Goal: Find specific page/section: Find specific page/section

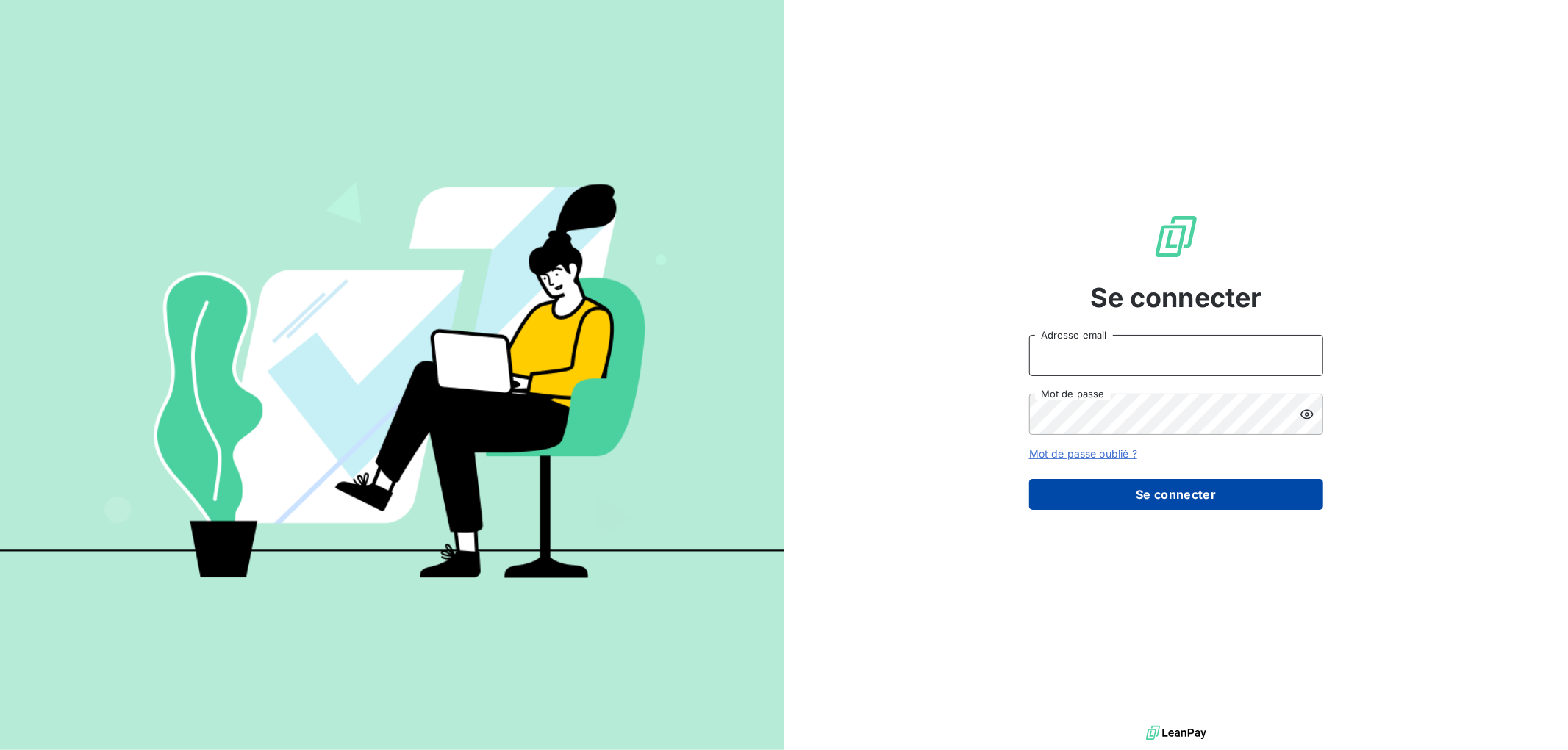
type input "[EMAIL_ADDRESS][DOMAIN_NAME]"
click at [1156, 501] on button "Se connecter" at bounding box center [1176, 494] width 294 height 31
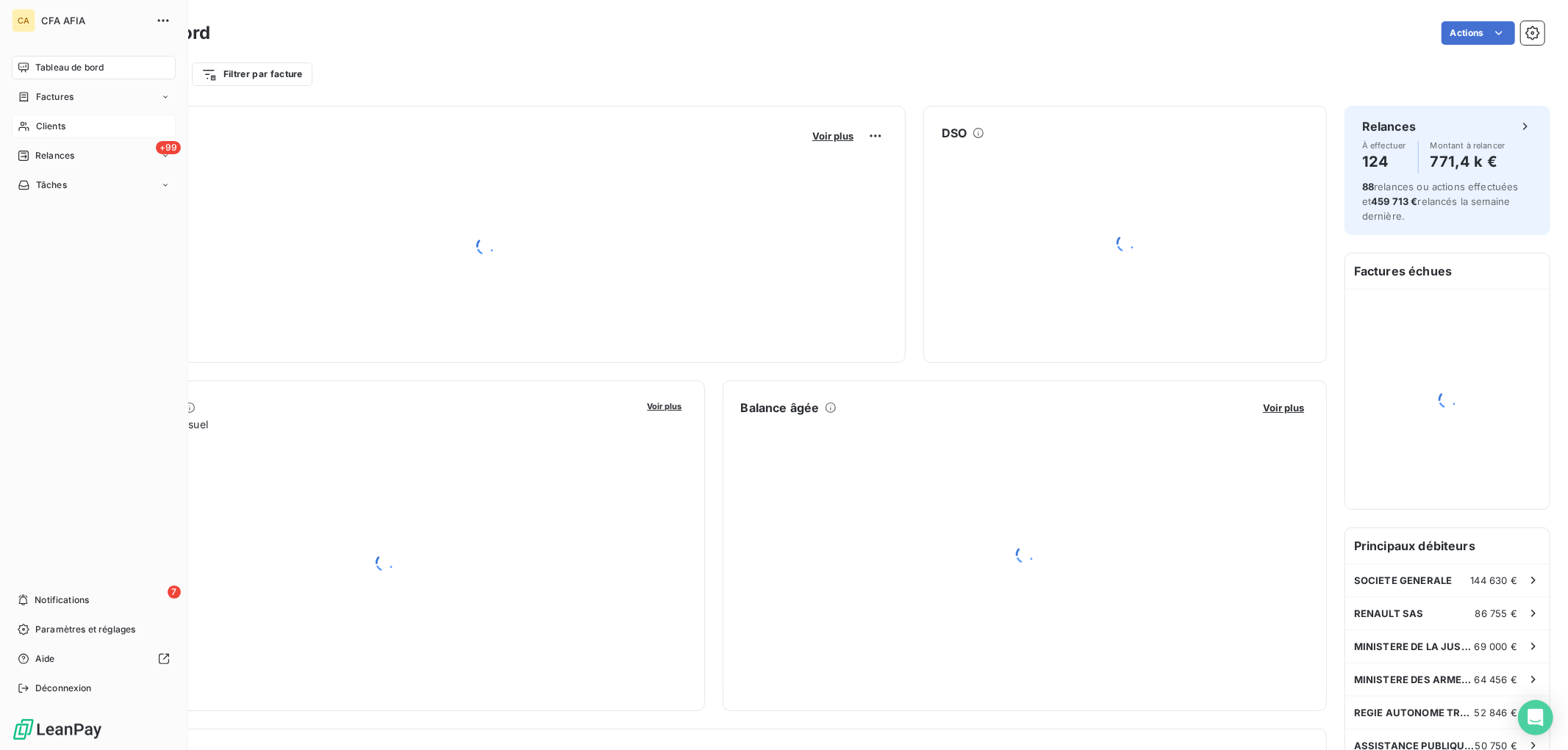
click at [57, 126] on span "Clients" at bounding box center [50, 126] width 30 height 14
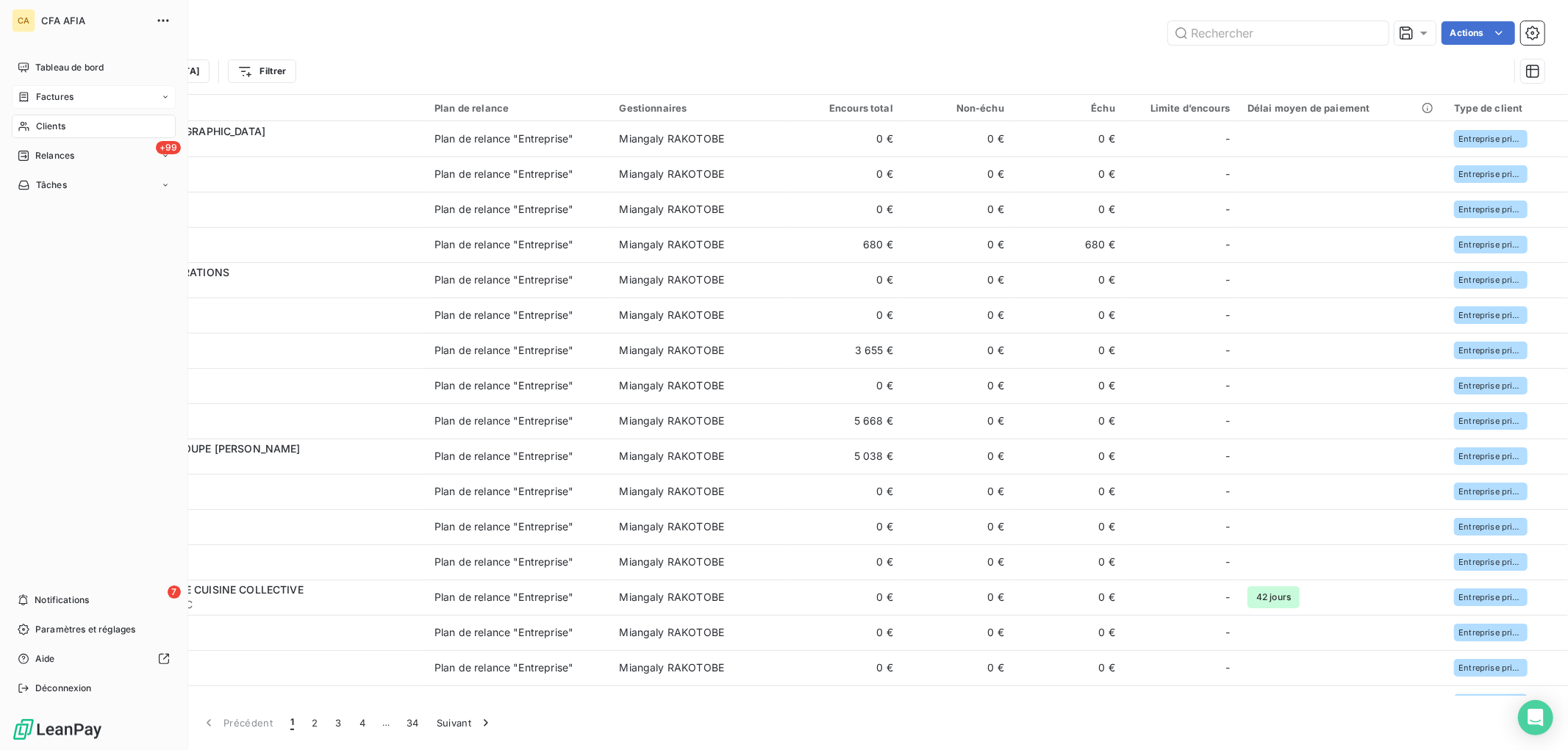
click at [48, 91] on span "Factures" at bounding box center [54, 97] width 38 height 14
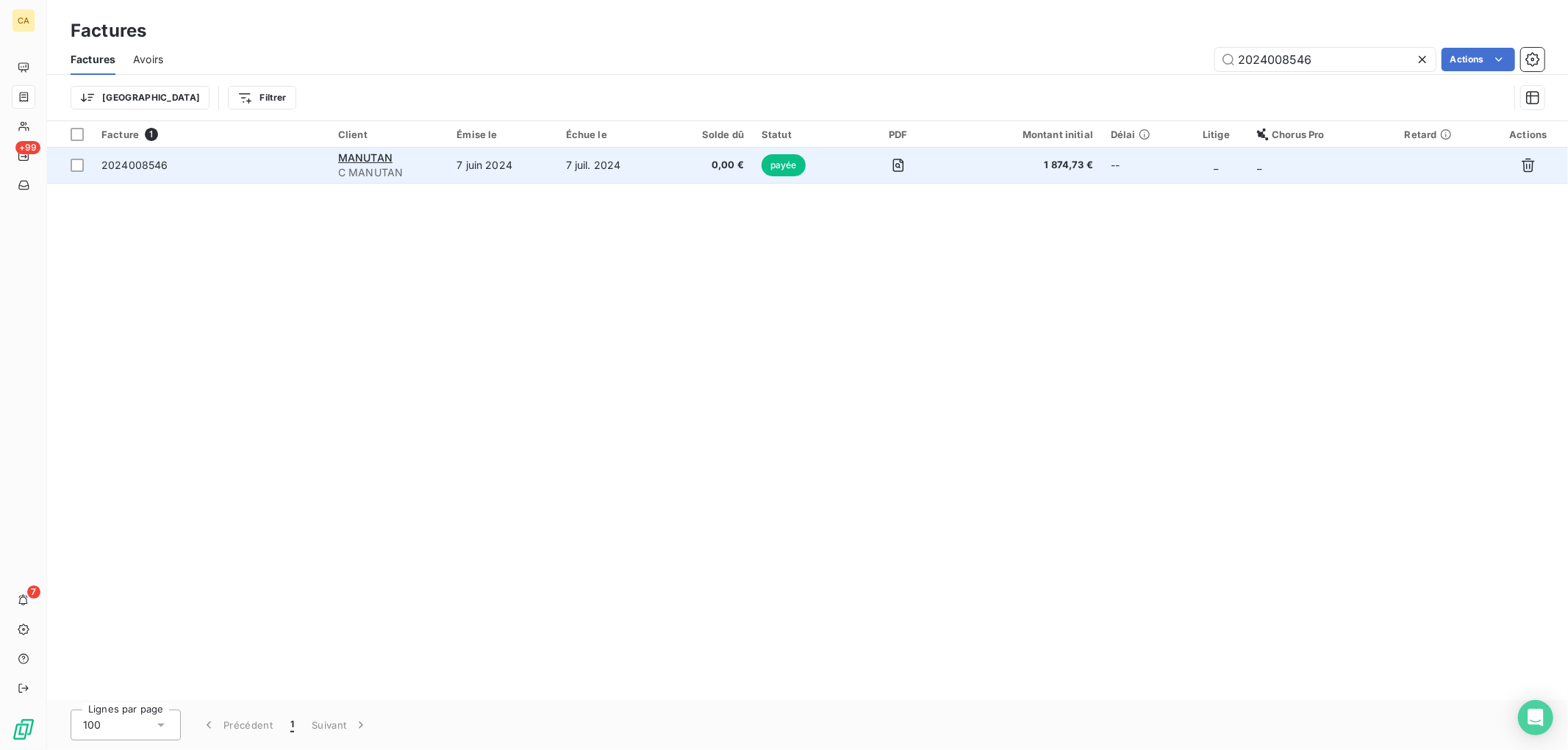
click at [668, 170] on td "0,00 €" at bounding box center [710, 166] width 86 height 35
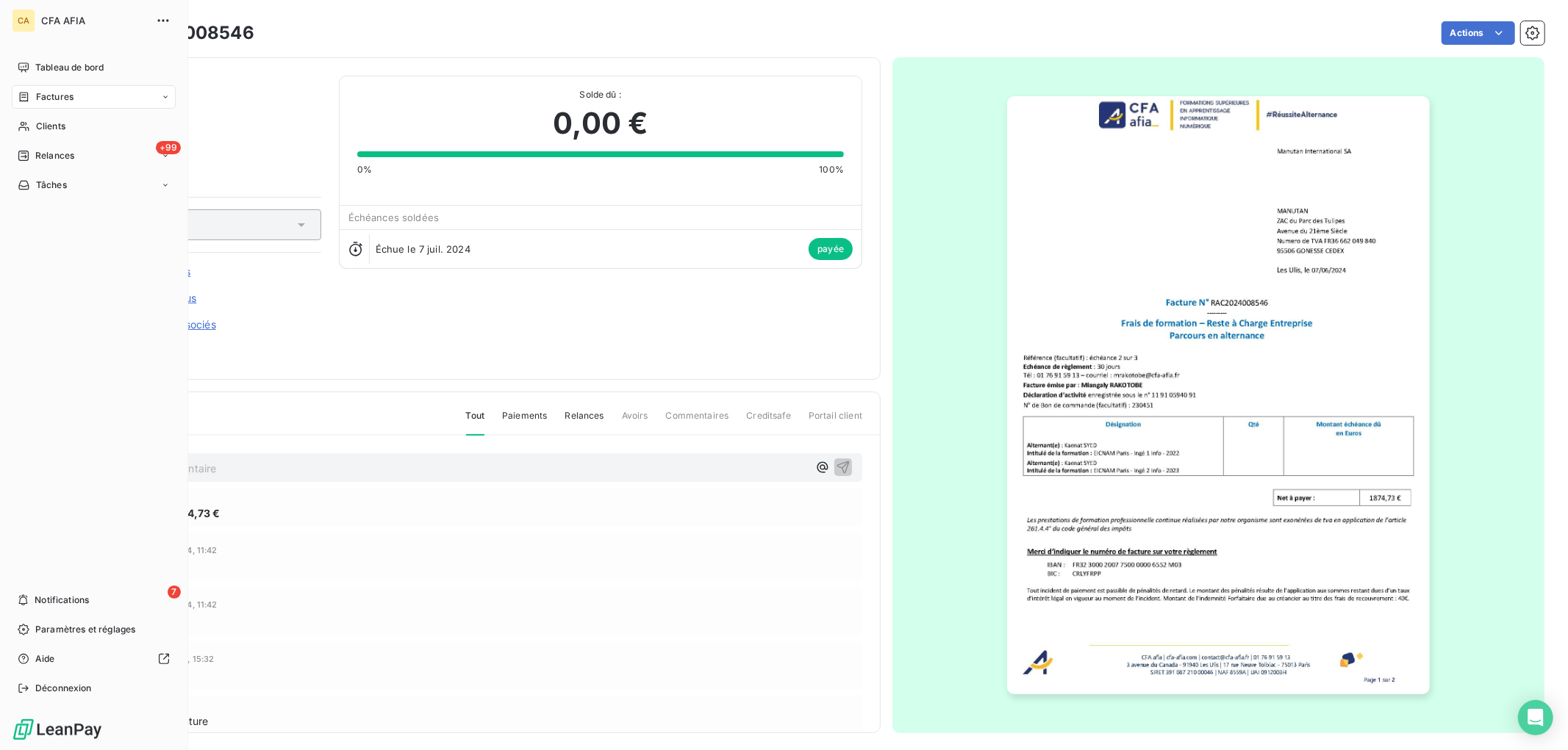
click at [33, 93] on div "Factures" at bounding box center [46, 97] width 56 height 14
click at [54, 92] on span "Factures" at bounding box center [54, 97] width 38 height 14
click at [101, 127] on div "Factures" at bounding box center [102, 126] width 146 height 23
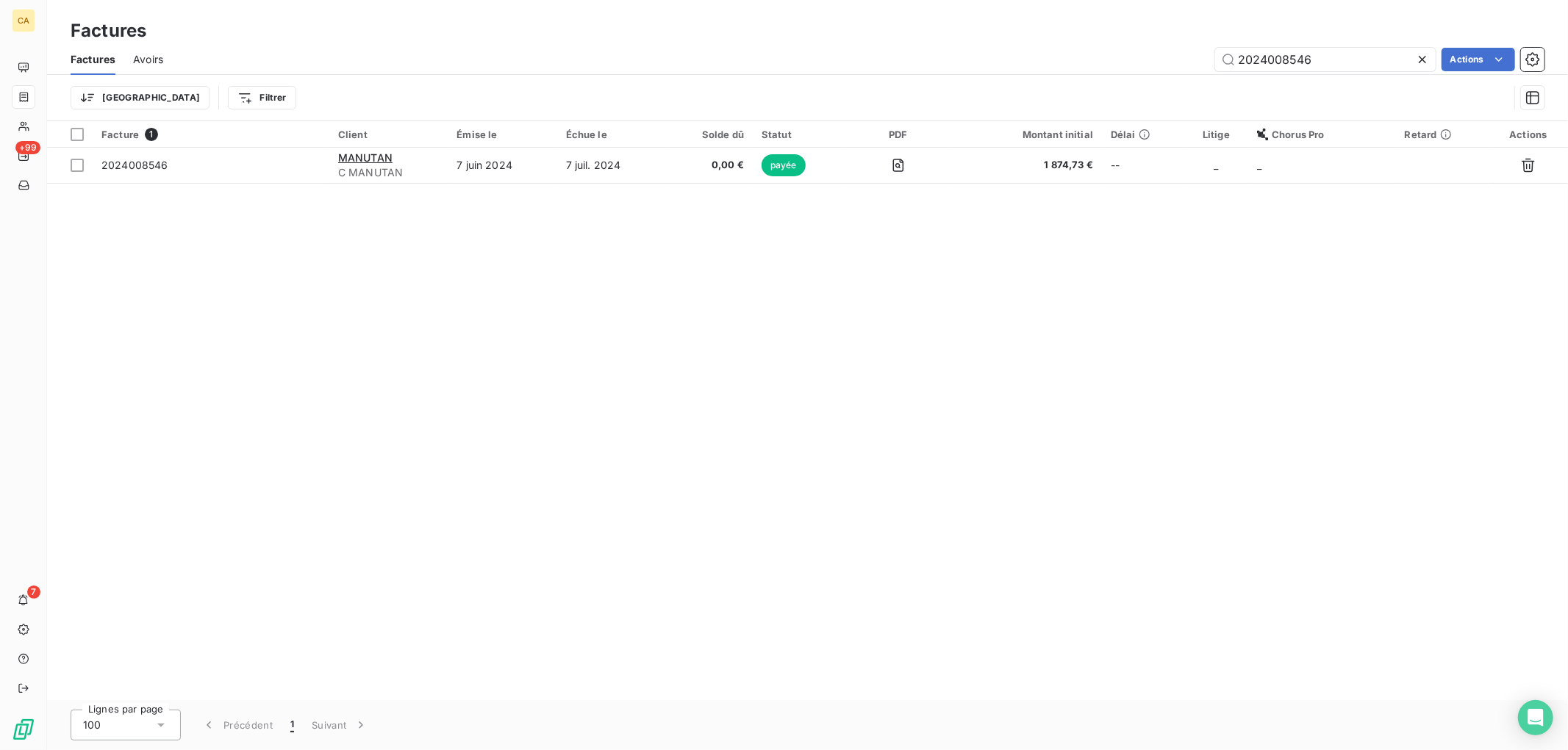
drag, startPoint x: 1333, startPoint y: 45, endPoint x: 1189, endPoint y: 54, distance: 144.3
click at [1193, 53] on div "Factures Avoirs 2024008546 Actions" at bounding box center [808, 59] width 1521 height 31
click at [1296, 62] on input "2024008546" at bounding box center [1325, 59] width 221 height 23
click at [1285, 59] on input "2024008546" at bounding box center [1325, 59] width 221 height 23
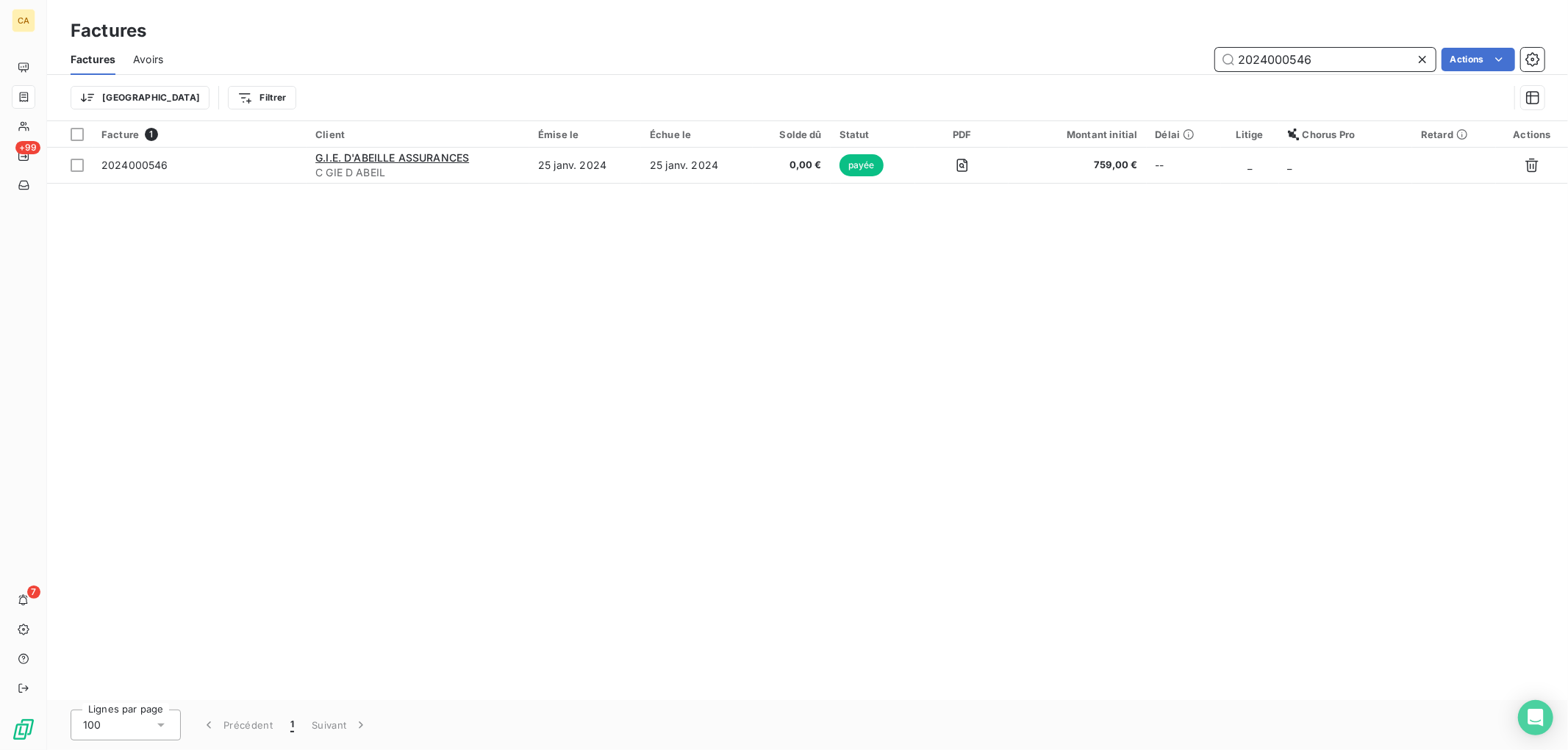
type input "2024000546"
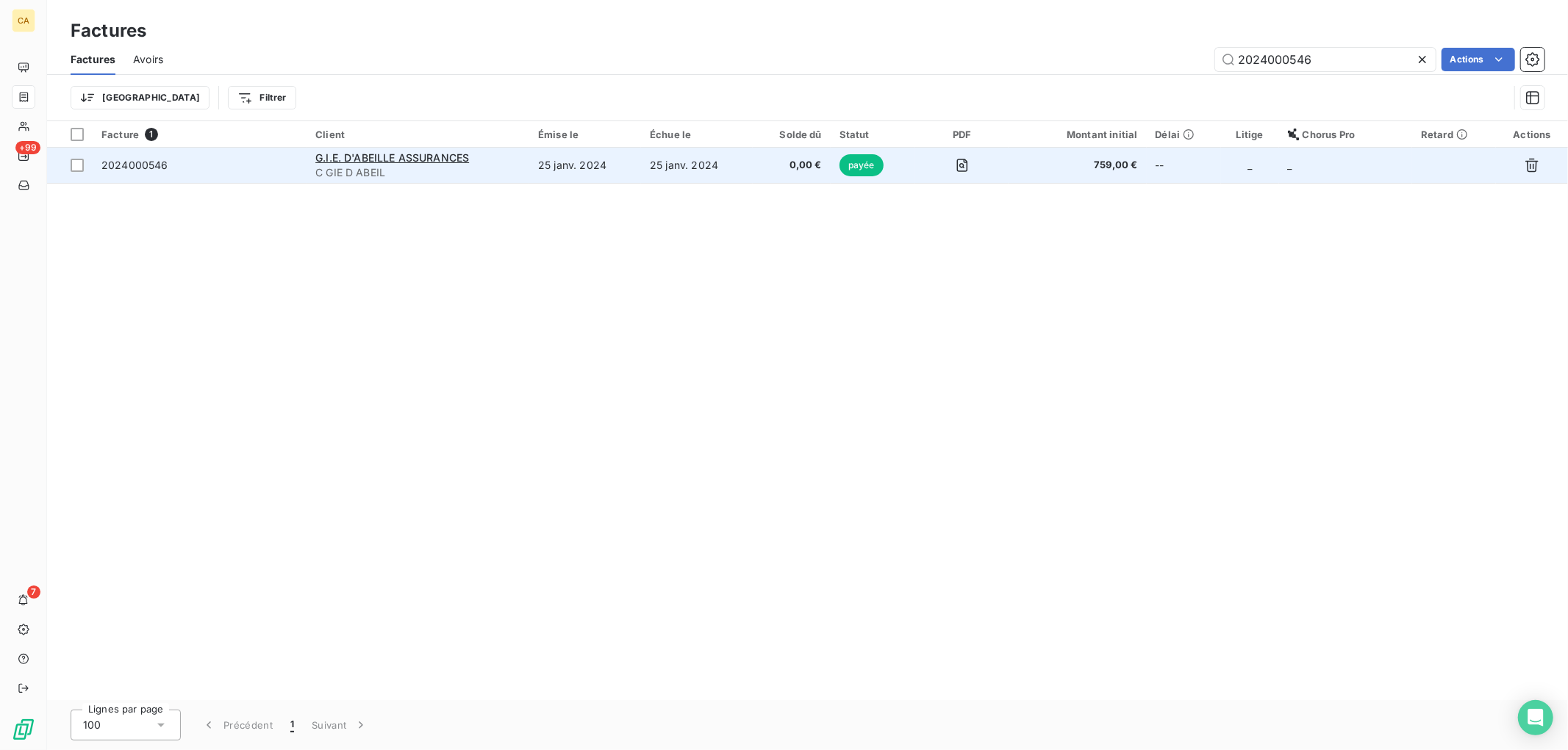
click at [696, 162] on td "25 janv. 2024" at bounding box center [697, 166] width 112 height 35
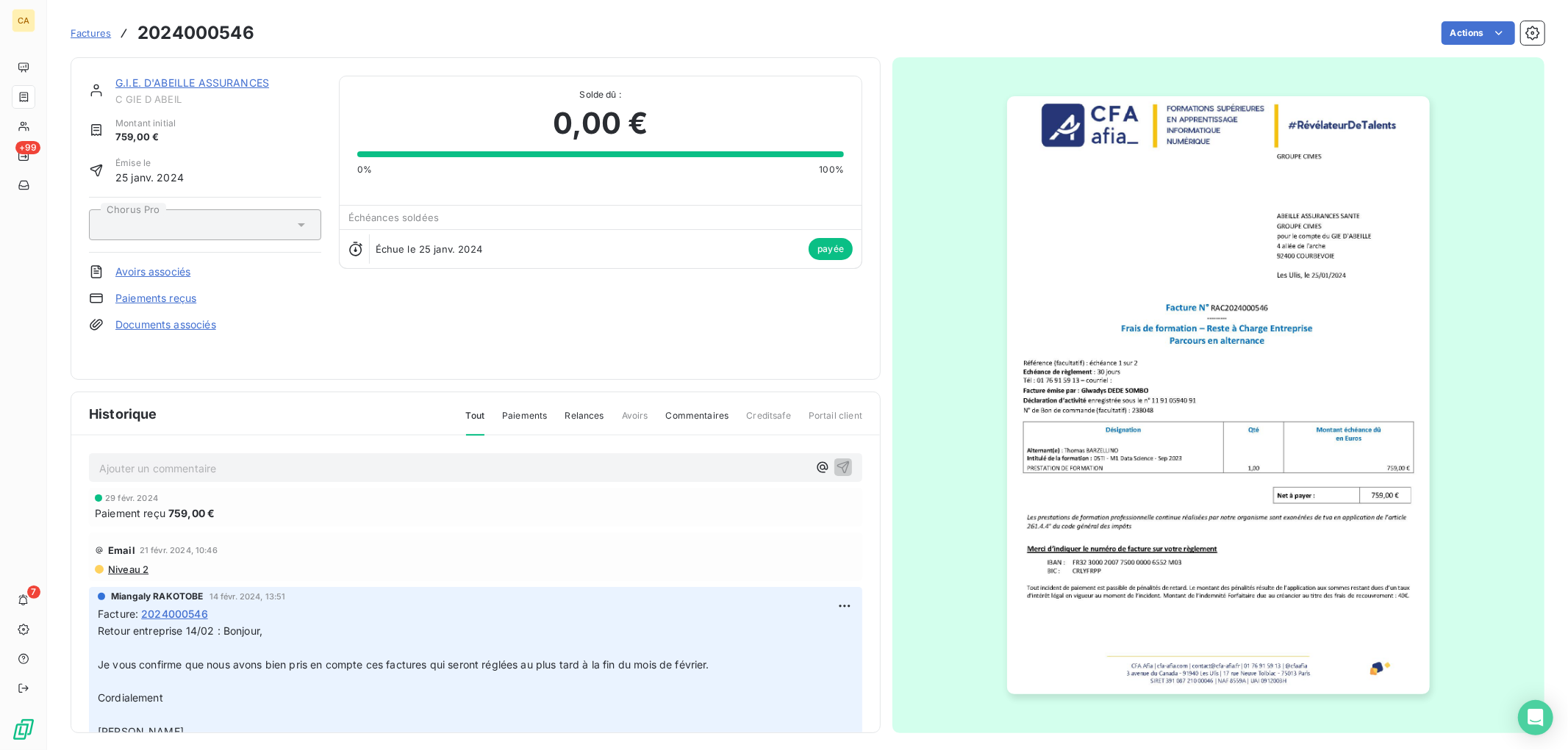
click at [1187, 277] on img "button" at bounding box center [1218, 395] width 423 height 598
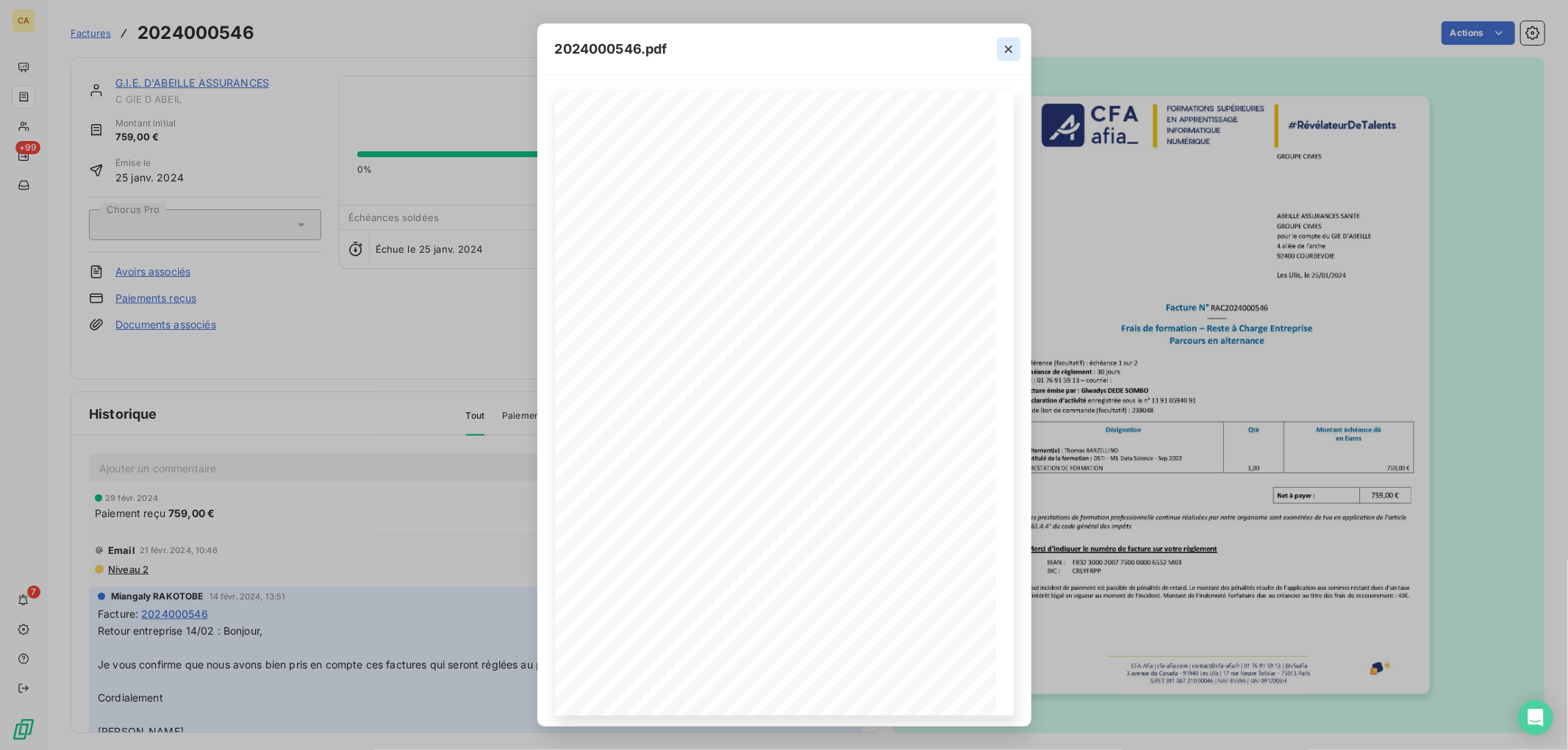
click at [1007, 52] on icon "button" at bounding box center [1008, 49] width 14 height 14
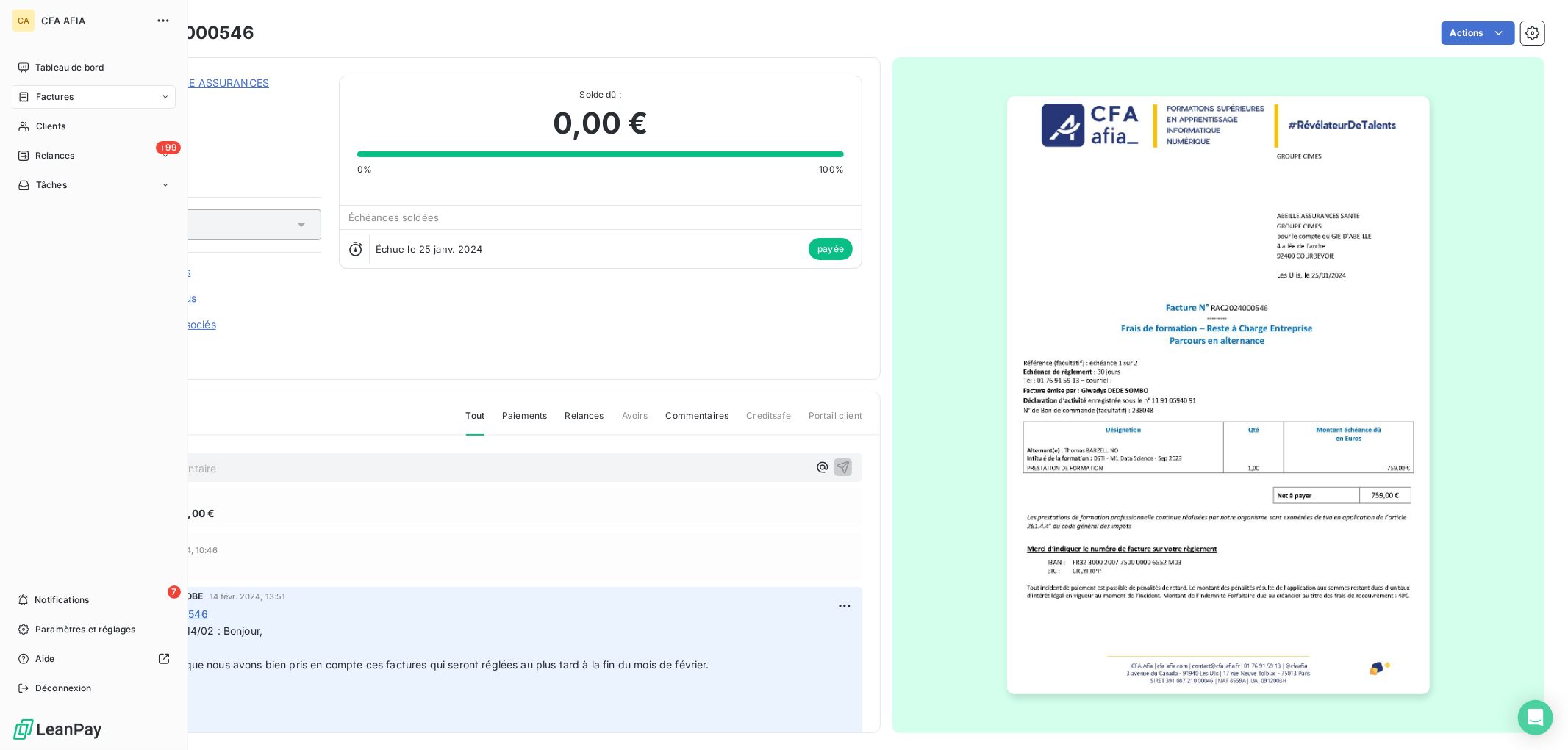
click at [36, 99] on span "Factures" at bounding box center [54, 97] width 38 height 14
click at [36, 91] on span "Factures" at bounding box center [54, 97] width 38 height 14
click at [92, 115] on div "Factures" at bounding box center [102, 126] width 146 height 23
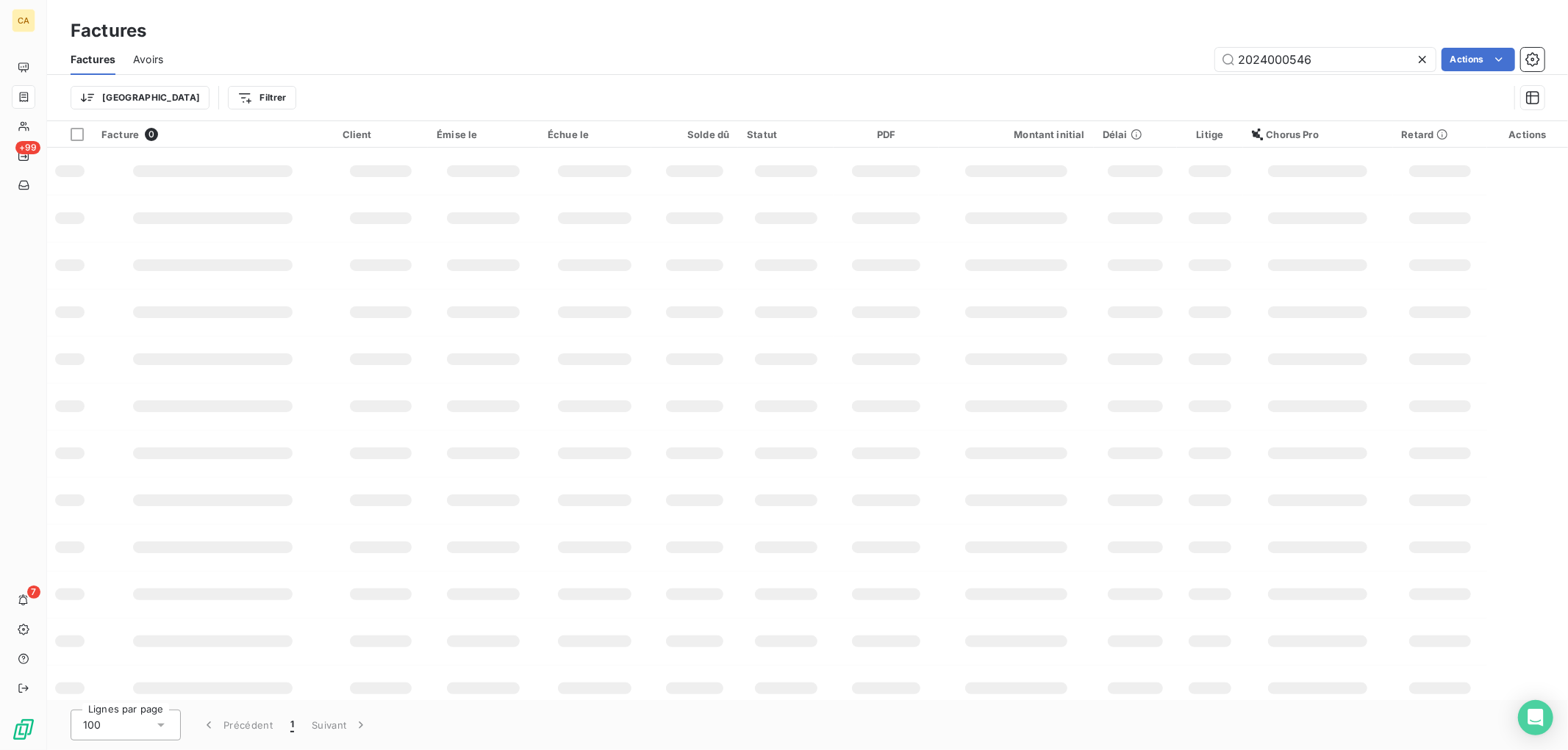
drag, startPoint x: 1367, startPoint y: 45, endPoint x: 1085, endPoint y: 59, distance: 282.3
click at [1182, 56] on div "Factures Avoirs 2024000546 Actions" at bounding box center [808, 59] width 1521 height 31
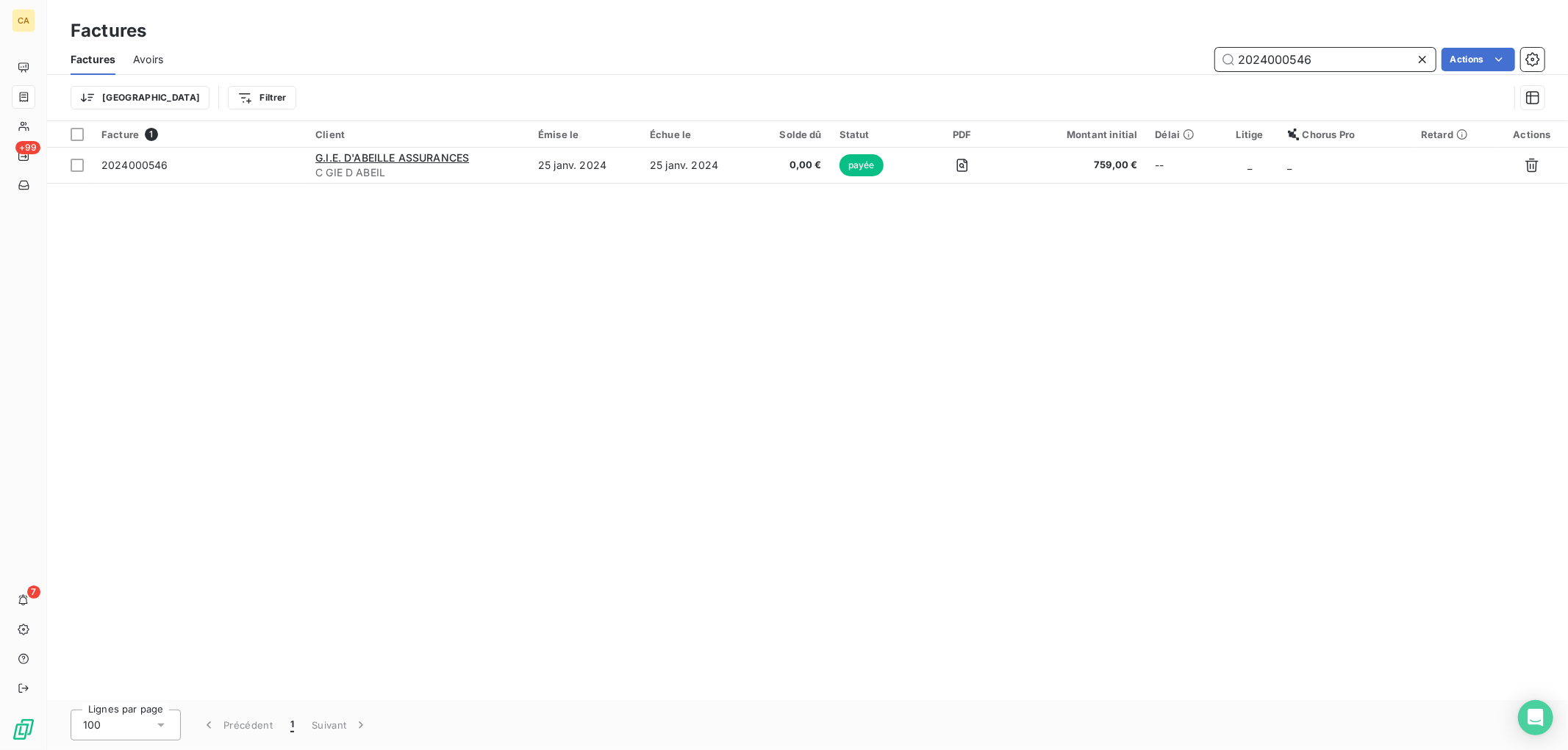
click at [1335, 62] on input "2024000546" at bounding box center [1325, 59] width 221 height 23
click at [1345, 54] on input "2024000546" at bounding box center [1325, 59] width 221 height 23
click at [1345, 56] on input "2024000546" at bounding box center [1325, 59] width 221 height 23
click at [1295, 75] on div "Trier Filtrer" at bounding box center [807, 98] width 1474 height 46
click at [1317, 59] on input "2024000546" at bounding box center [1325, 59] width 221 height 23
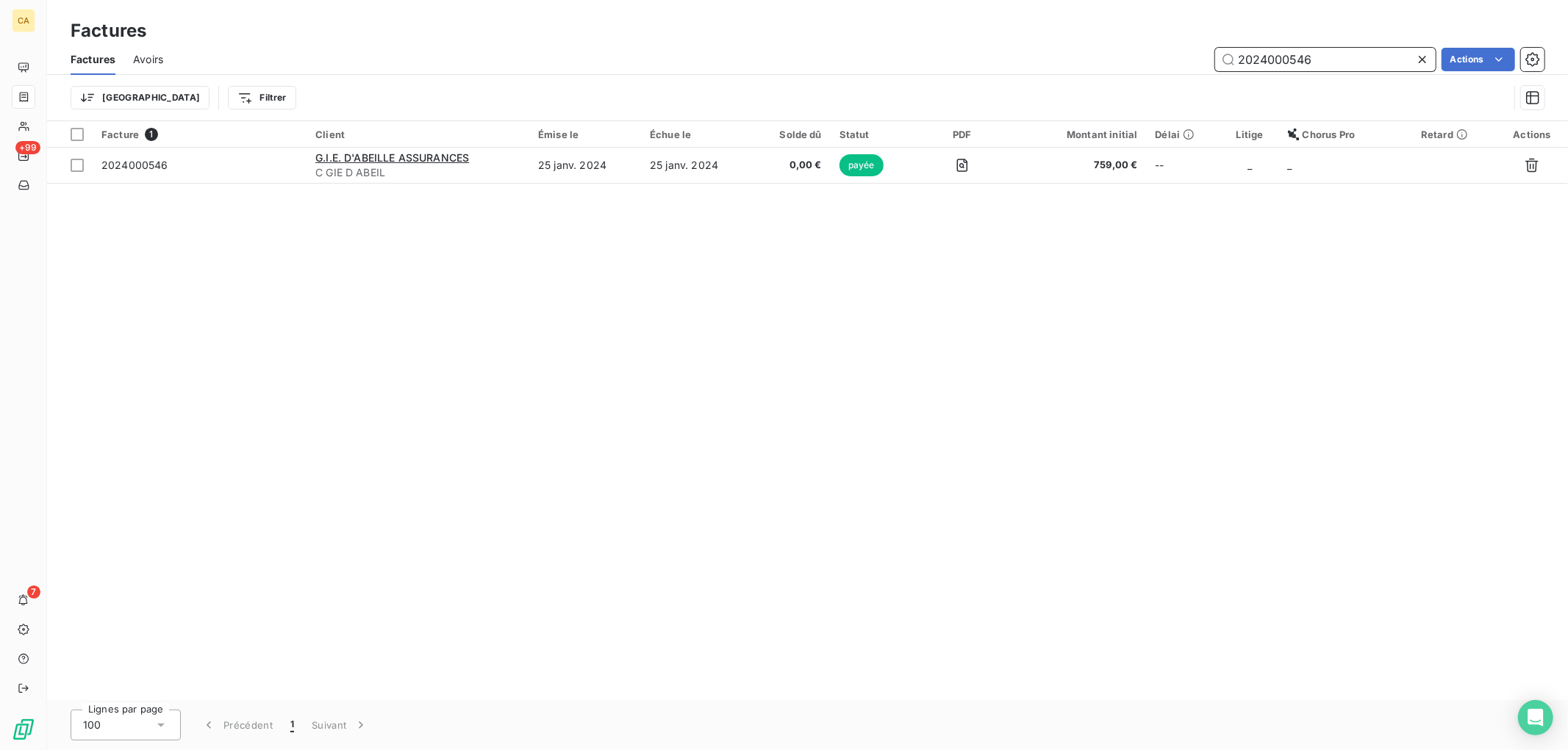
drag, startPoint x: 1317, startPoint y: 59, endPoint x: 1149, endPoint y: 59, distance: 168.0
click at [1151, 59] on div "2024000546 Actions" at bounding box center [862, 59] width 1363 height 23
paste input "8681"
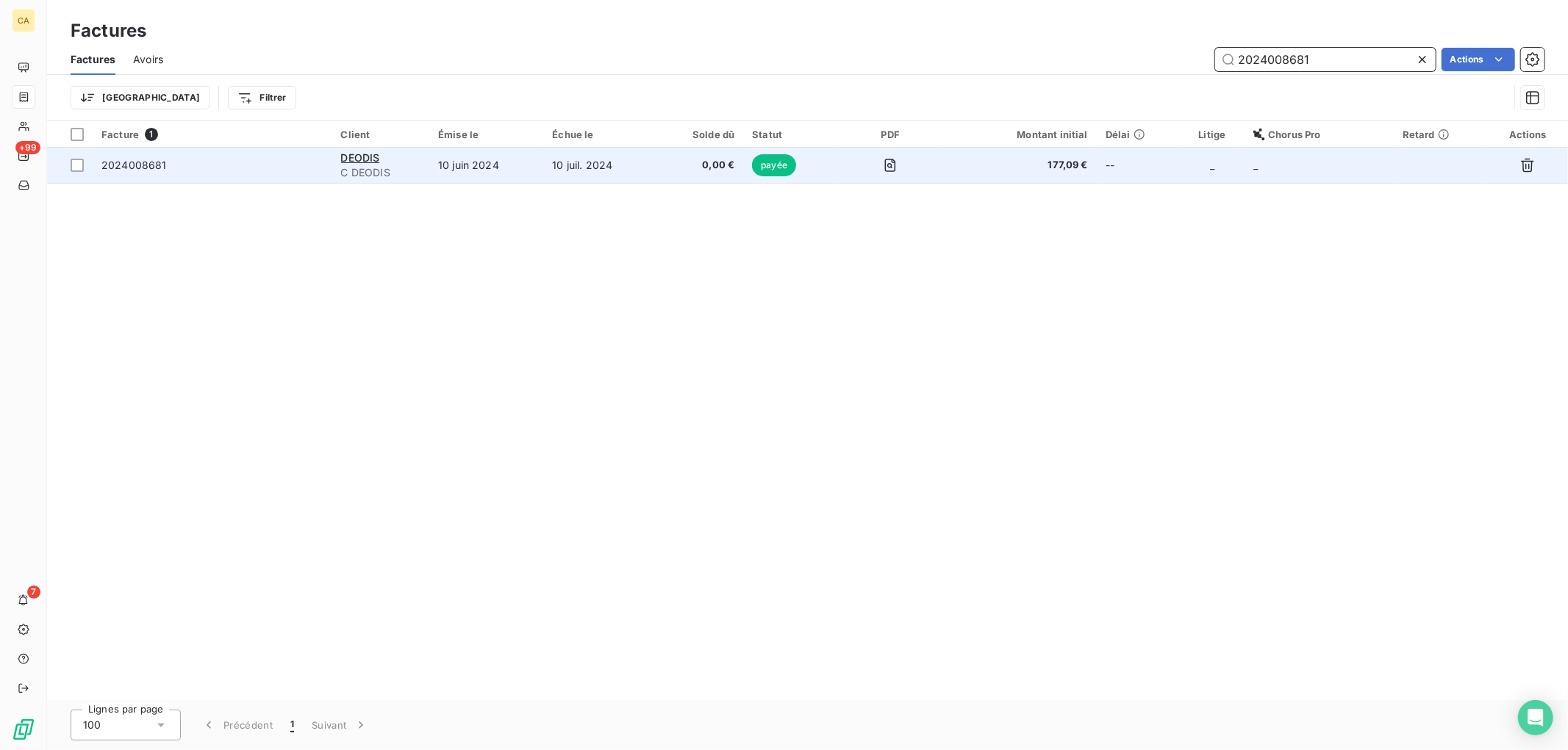
type input "2024008681"
click at [505, 170] on td "10 juin 2024" at bounding box center [486, 166] width 114 height 35
